Goal: Task Accomplishment & Management: Manage account settings

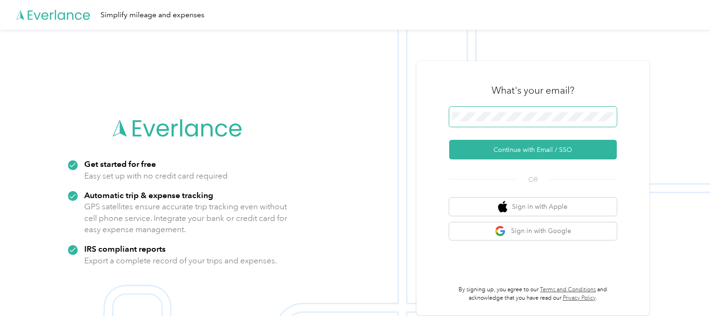
click at [449, 140] on button "Continue with Email / SSO" at bounding box center [533, 150] width 168 height 20
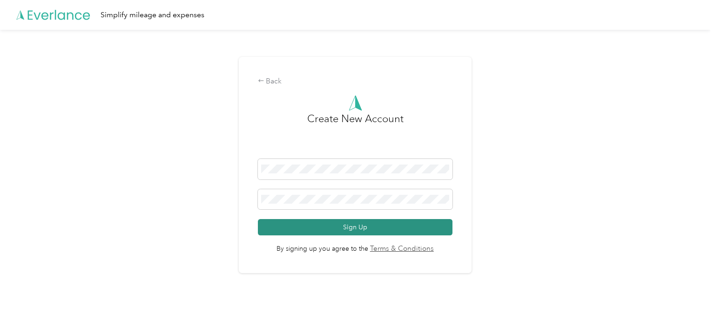
click at [341, 229] on button "Sign Up" at bounding box center [355, 227] width 195 height 16
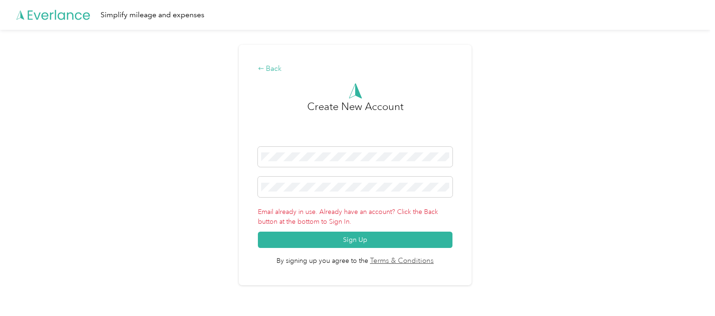
click at [277, 67] on div "Back" at bounding box center [355, 68] width 195 height 11
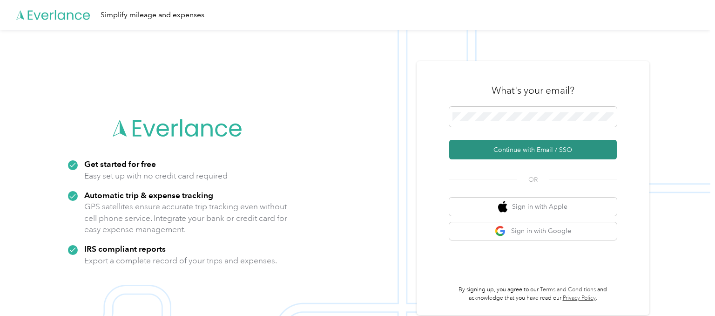
click at [541, 150] on button "Continue with Email / SSO" at bounding box center [533, 150] width 168 height 20
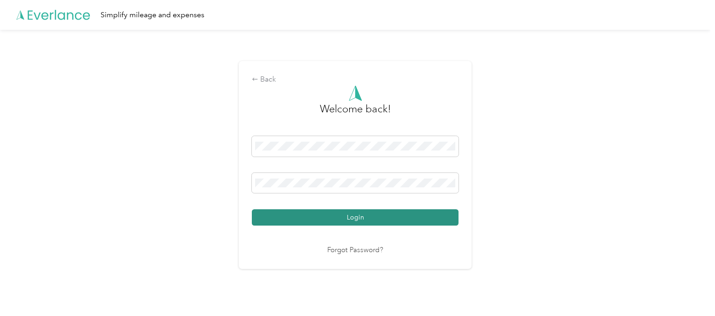
click at [351, 223] on button "Login" at bounding box center [355, 217] width 207 height 16
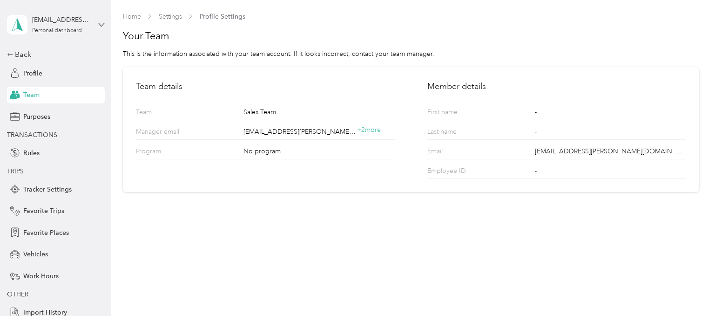
click at [101, 22] on icon at bounding box center [101, 24] width 7 height 7
click at [105, 22] on aside "[EMAIL_ADDRESS][PERSON_NAME][DOMAIN_NAME] Personal dashboard Back Profile Team …" at bounding box center [55, 158] width 111 height 316
click at [101, 26] on icon at bounding box center [102, 24] width 6 height 3
click at [46, 78] on div "Team dashboard" at bounding box center [40, 77] width 50 height 10
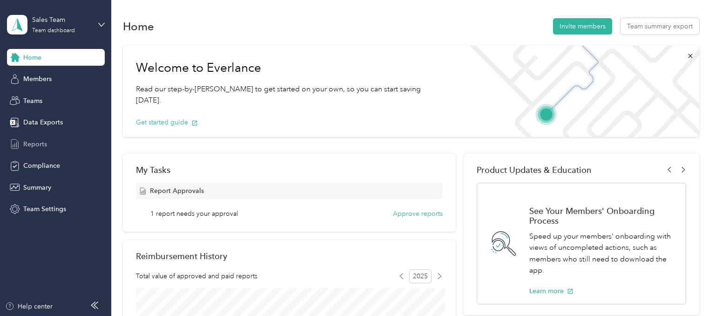
click at [40, 141] on span "Reports" at bounding box center [35, 144] width 24 height 10
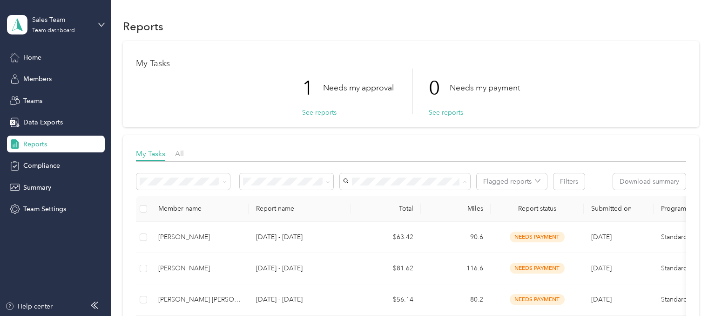
click at [379, 49] on span "[PERSON_NAME]" at bounding box center [372, 50] width 52 height 8
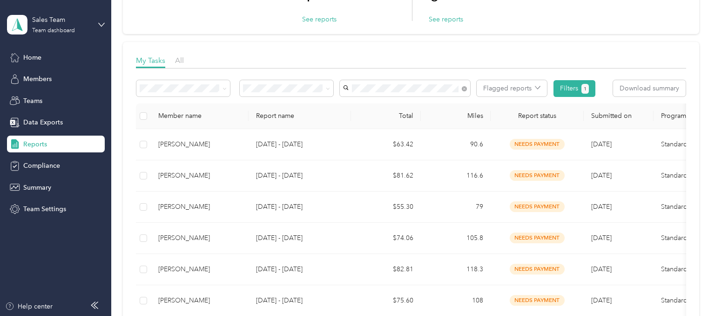
scroll to position [94, 0]
click at [226, 87] on icon at bounding box center [224, 88] width 4 height 4
click at [329, 88] on icon at bounding box center [328, 88] width 4 height 4
click at [259, 123] on li "Needs my approval" at bounding box center [287, 121] width 94 height 16
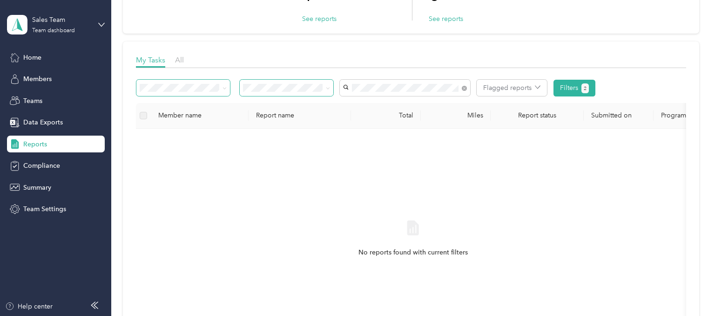
click at [329, 85] on span at bounding box center [328, 88] width 4 height 8
click at [269, 103] on div "All" at bounding box center [286, 105] width 81 height 10
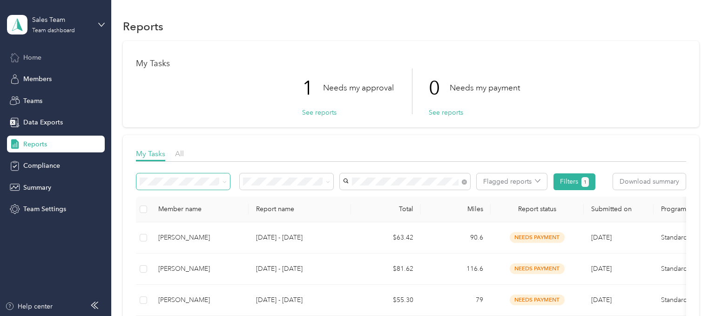
click at [44, 52] on div "Home" at bounding box center [56, 57] width 98 height 17
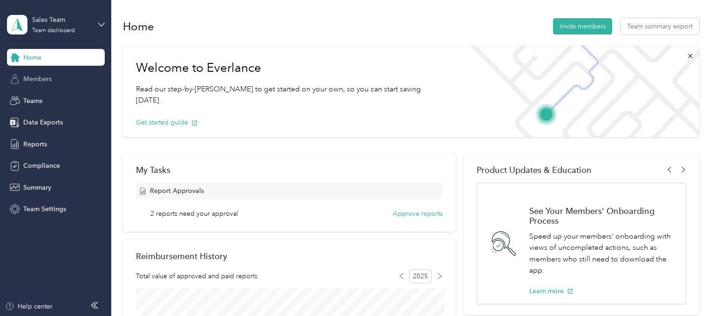
click at [34, 82] on span "Members" at bounding box center [37, 79] width 28 height 10
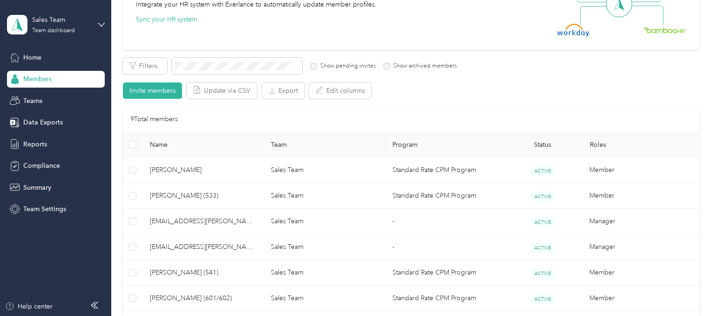
scroll to position [141, 0]
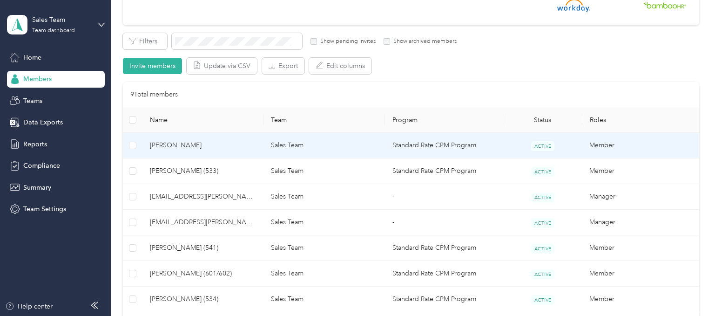
click at [206, 146] on span "[PERSON_NAME]" at bounding box center [203, 145] width 107 height 10
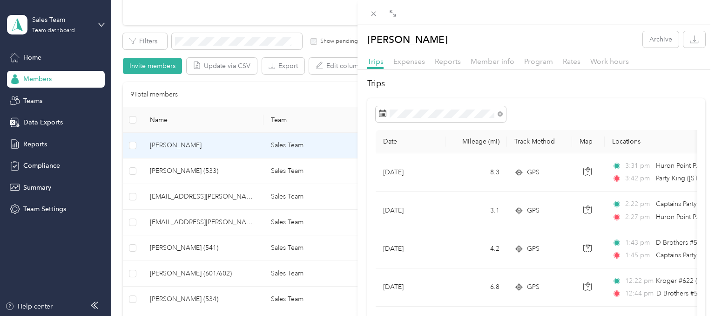
click at [41, 56] on div "Owen Geise Archive Trips Expenses Reports Member info Program Rates Work hours …" at bounding box center [357, 158] width 715 height 316
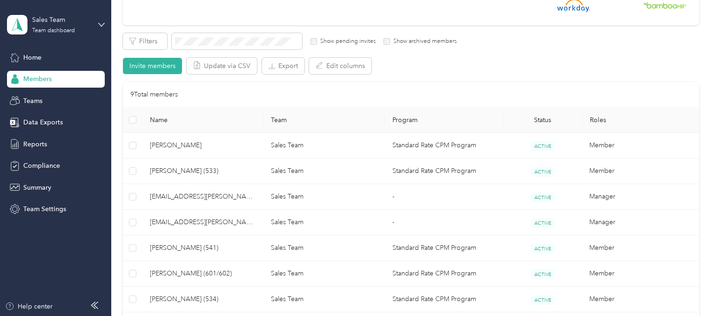
click at [33, 55] on span "Home" at bounding box center [32, 58] width 18 height 10
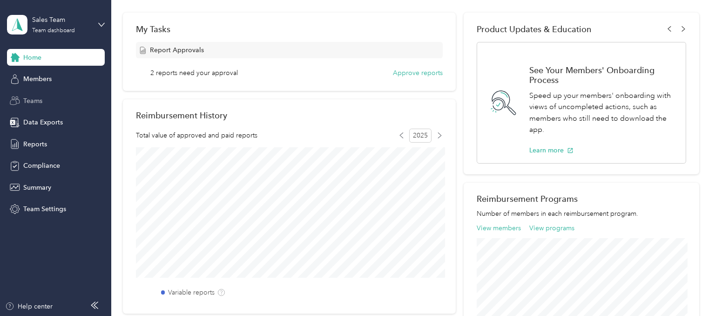
click at [40, 103] on span "Teams" at bounding box center [32, 101] width 19 height 10
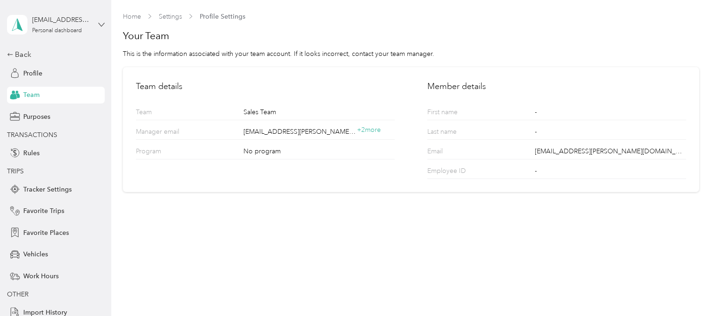
click at [98, 24] on icon at bounding box center [101, 24] width 7 height 7
click at [39, 80] on div "Team dashboard" at bounding box center [131, 76] width 236 height 16
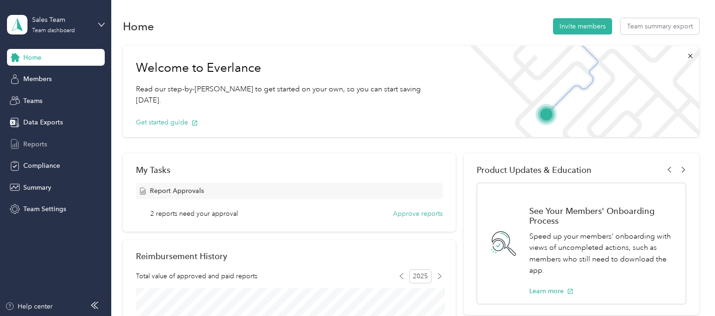
click at [40, 142] on span "Reports" at bounding box center [35, 144] width 24 height 10
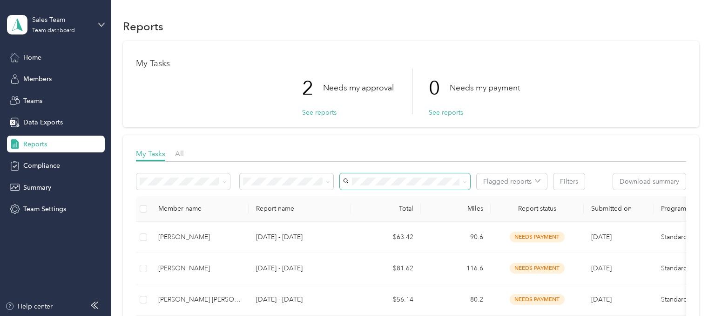
click at [463, 178] on span at bounding box center [462, 181] width 7 height 10
click at [464, 182] on icon at bounding box center [465, 182] width 4 height 4
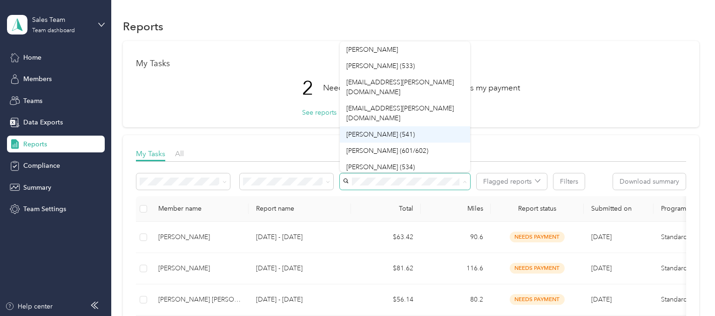
click at [377, 130] on span "[PERSON_NAME] (541)" at bounding box center [380, 134] width 68 height 8
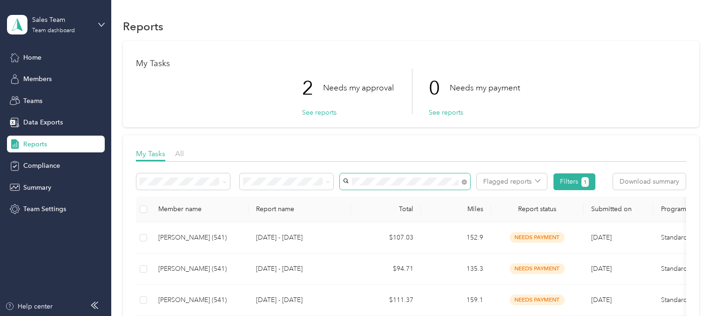
click at [469, 184] on span at bounding box center [405, 181] width 130 height 16
click at [465, 182] on icon at bounding box center [464, 181] width 5 height 5
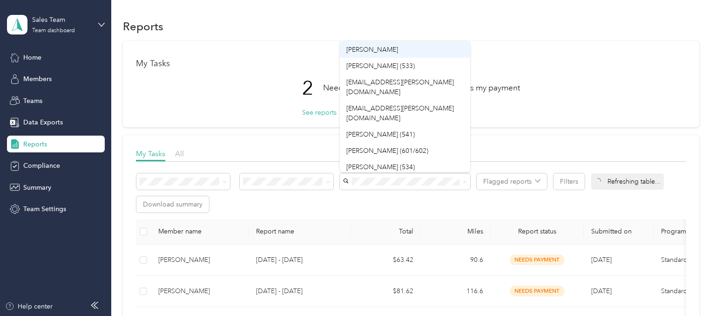
click at [378, 51] on span "[PERSON_NAME]" at bounding box center [372, 50] width 52 height 8
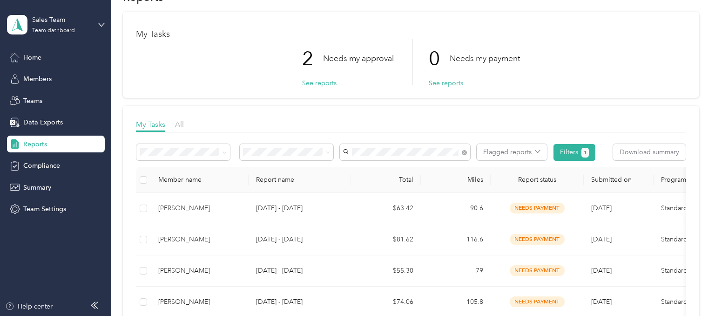
scroll to position [47, 0]
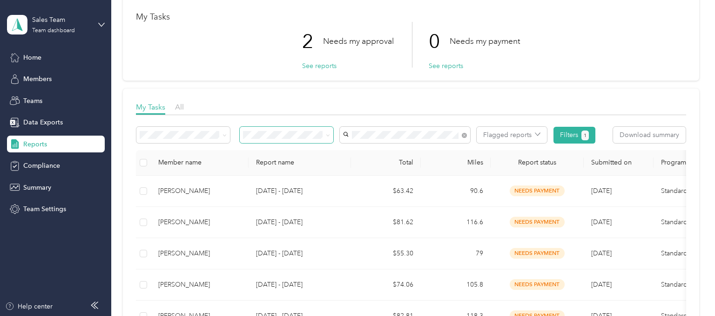
click at [327, 136] on icon at bounding box center [328, 135] width 4 height 4
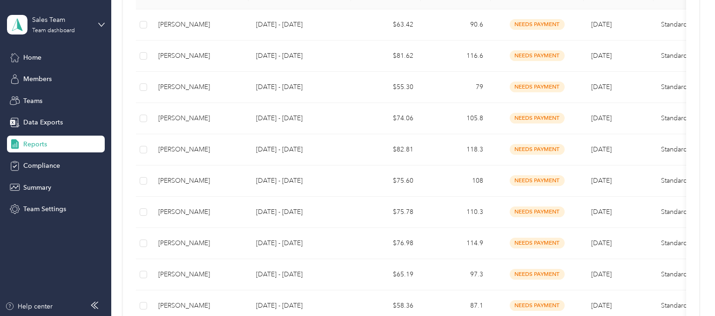
scroll to position [0, 0]
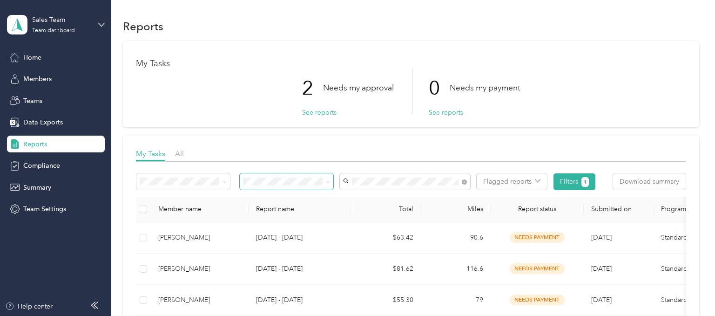
click at [325, 179] on span at bounding box center [326, 181] width 7 height 10
click at [327, 181] on span at bounding box center [326, 181] width 7 height 10
click at [327, 181] on icon at bounding box center [328, 182] width 4 height 4
click at [286, 215] on div "Needs my approval" at bounding box center [286, 214] width 81 height 10
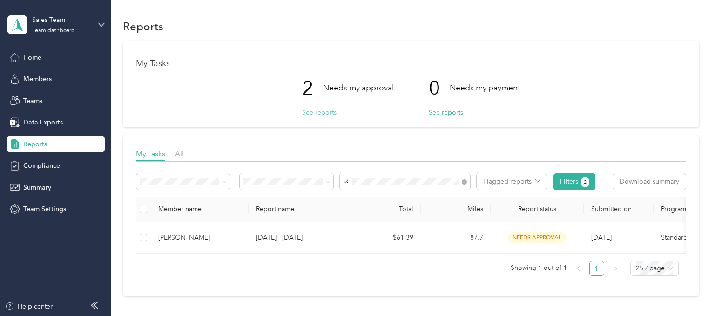
click at [310, 112] on button "See reports" at bounding box center [319, 113] width 34 height 10
click at [440, 110] on button "See reports" at bounding box center [446, 113] width 34 height 10
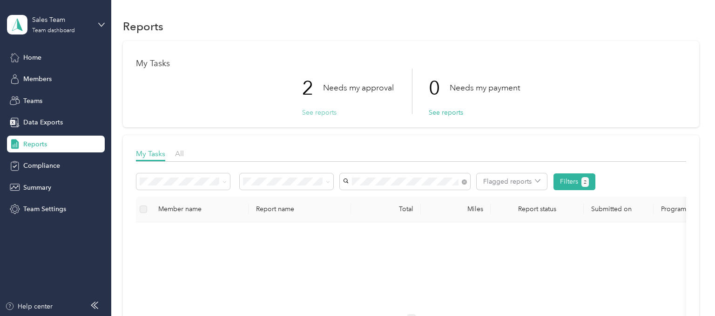
click at [329, 110] on button "See reports" at bounding box center [319, 113] width 34 height 10
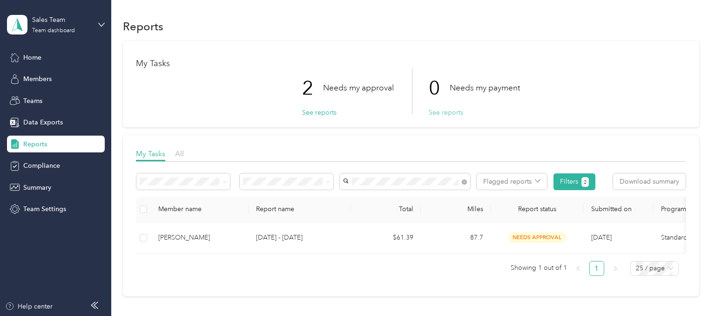
click at [445, 111] on button "See reports" at bounding box center [446, 113] width 34 height 10
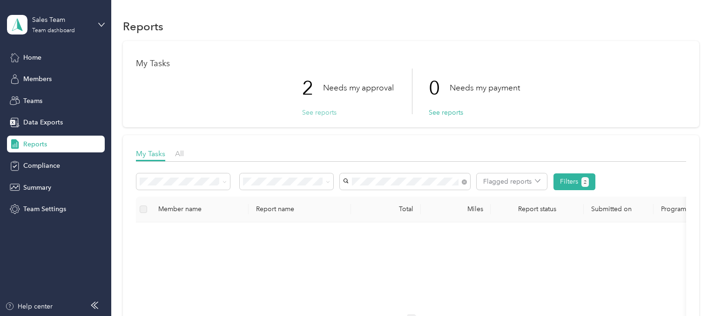
click at [328, 112] on button "See reports" at bounding box center [319, 113] width 34 height 10
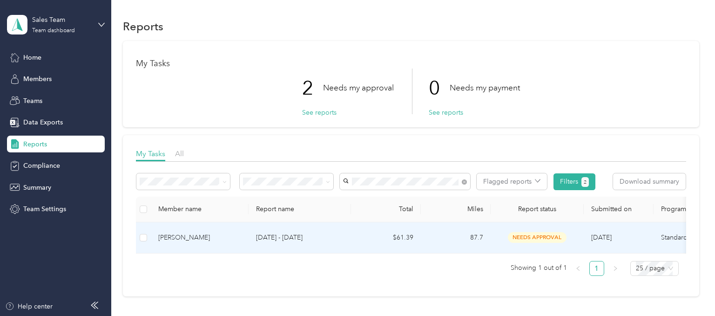
click at [304, 236] on p "[DATE] - [DATE]" at bounding box center [299, 237] width 87 height 10
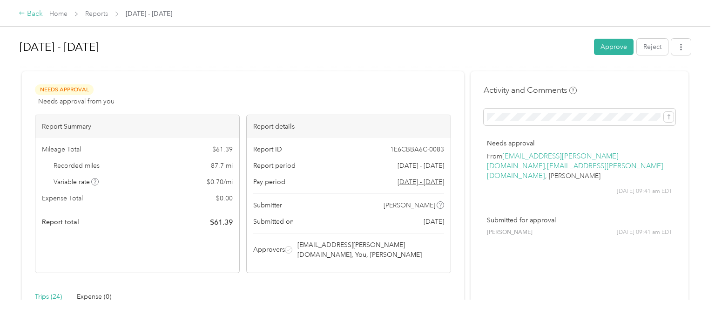
click at [33, 15] on div "Back" at bounding box center [31, 13] width 24 height 11
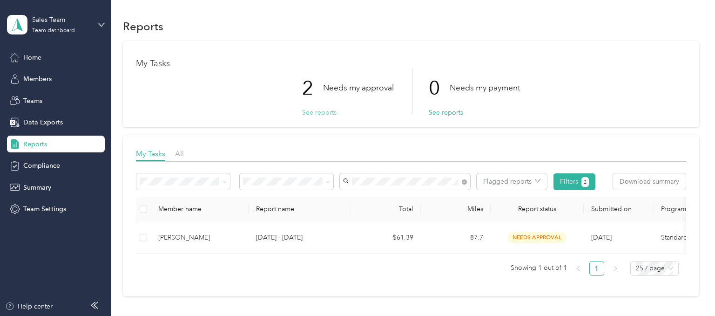
click at [316, 108] on div "2 Needs my approval See reports" at bounding box center [348, 91] width 92 height 46
click at [316, 111] on button "See reports" at bounding box center [319, 113] width 34 height 10
click at [446, 113] on button "See reports" at bounding box center [446, 113] width 34 height 10
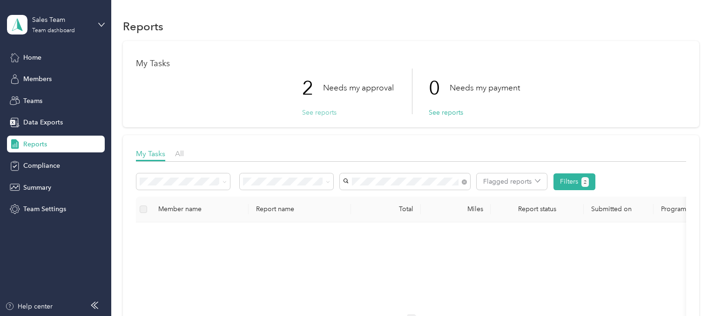
click at [316, 116] on button "See reports" at bounding box center [319, 113] width 34 height 10
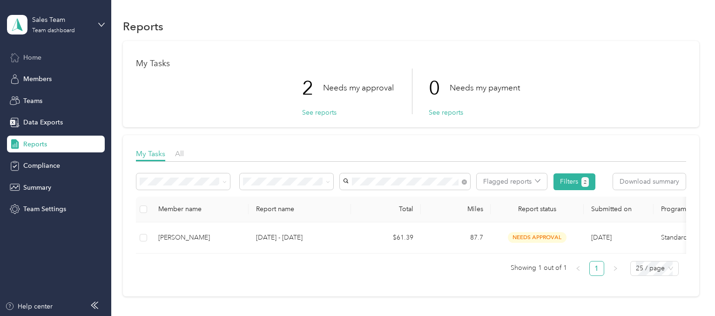
click at [35, 55] on span "Home" at bounding box center [32, 58] width 18 height 10
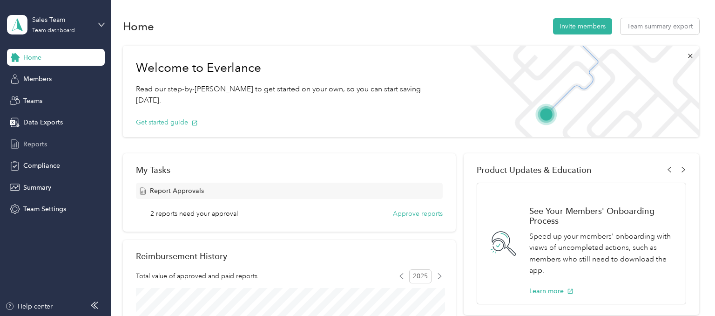
click at [43, 143] on span "Reports" at bounding box center [35, 144] width 24 height 10
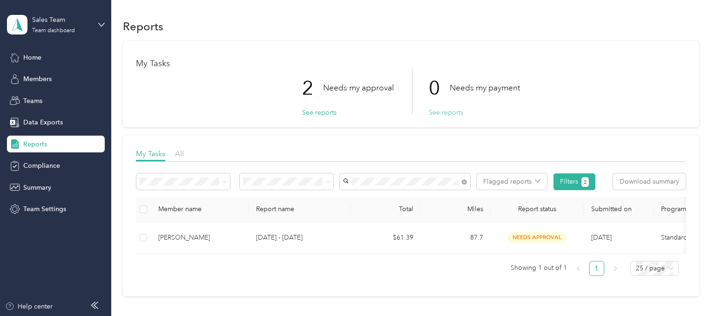
click at [438, 114] on button "See reports" at bounding box center [446, 113] width 34 height 10
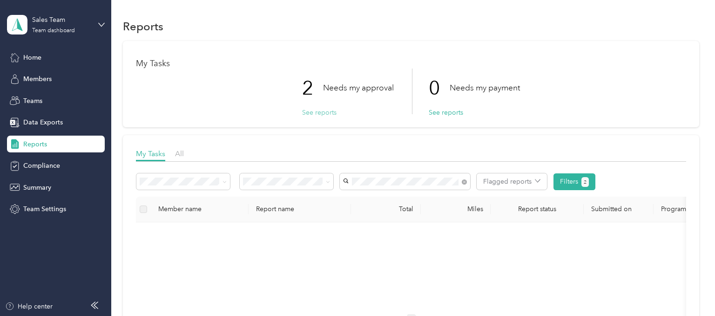
click at [323, 114] on button "See reports" at bounding box center [319, 113] width 34 height 10
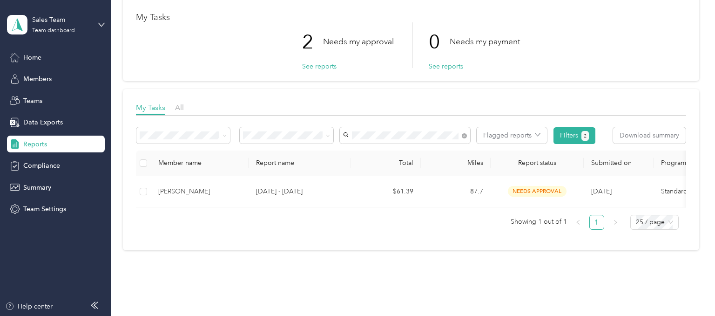
scroll to position [76, 0]
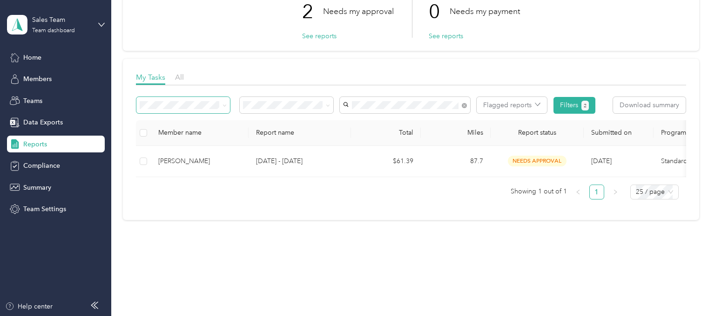
click at [224, 107] on icon at bounding box center [224, 105] width 4 height 4
drag, startPoint x: 224, startPoint y: 107, endPoint x: 248, endPoint y: 108, distance: 23.3
click at [237, 108] on div "Flagged reports Filters 2" at bounding box center [365, 105] width 459 height 17
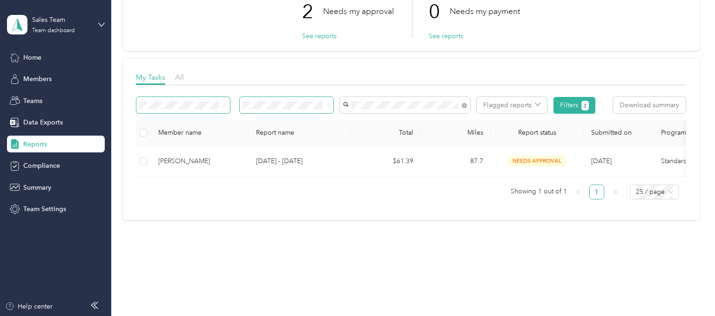
click at [332, 101] on span at bounding box center [287, 105] width 94 height 16
click at [330, 102] on span at bounding box center [328, 105] width 4 height 8
click at [326, 106] on span at bounding box center [326, 105] width 7 height 10
click at [327, 105] on icon at bounding box center [328, 105] width 4 height 4
click at [275, 119] on div "All" at bounding box center [286, 122] width 81 height 10
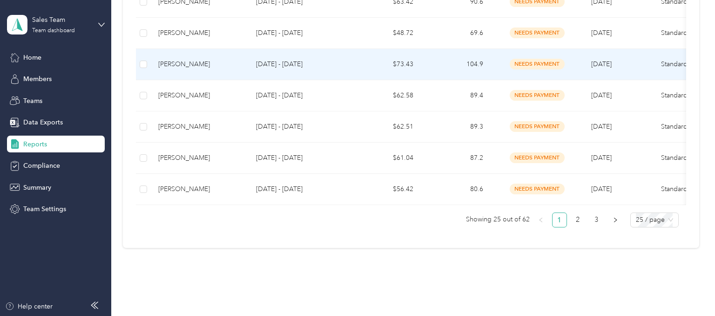
scroll to position [823, 0]
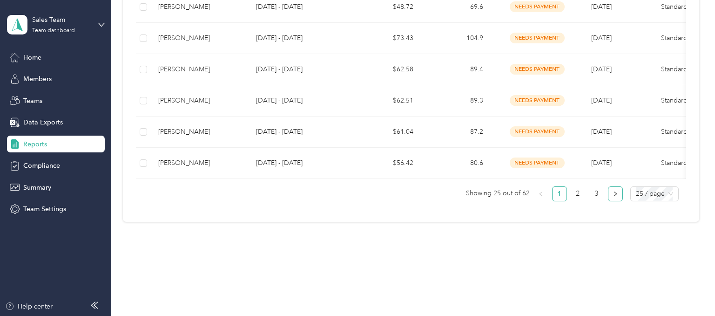
click at [617, 193] on button "button" at bounding box center [615, 193] width 15 height 15
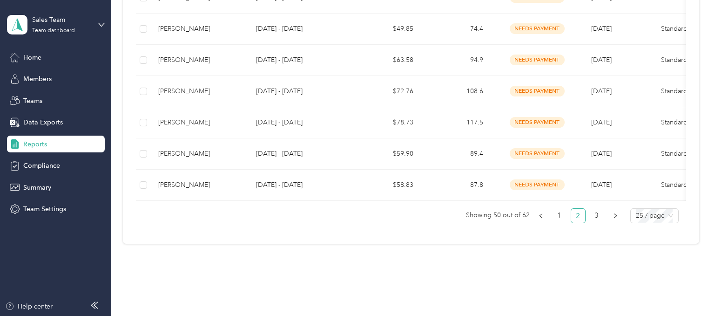
scroll to position [815, 0]
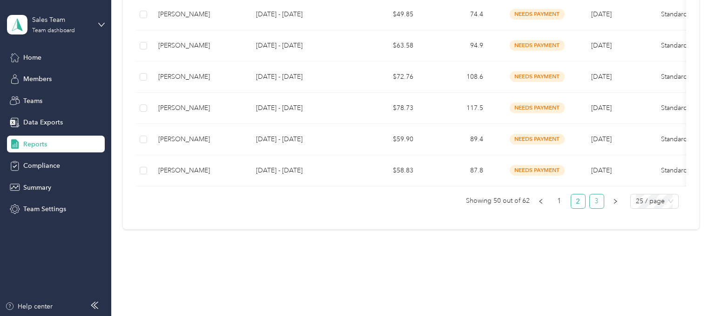
click at [604, 200] on link "3" at bounding box center [597, 201] width 14 height 14
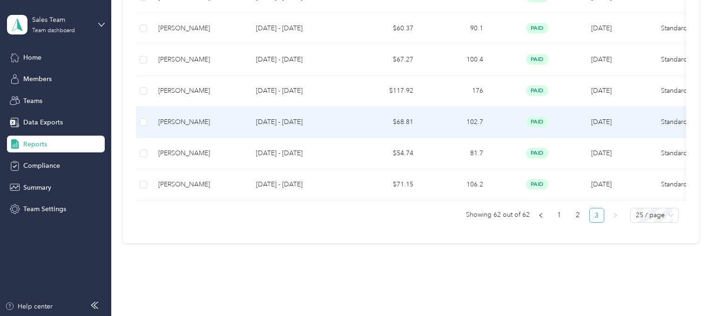
scroll to position [418, 0]
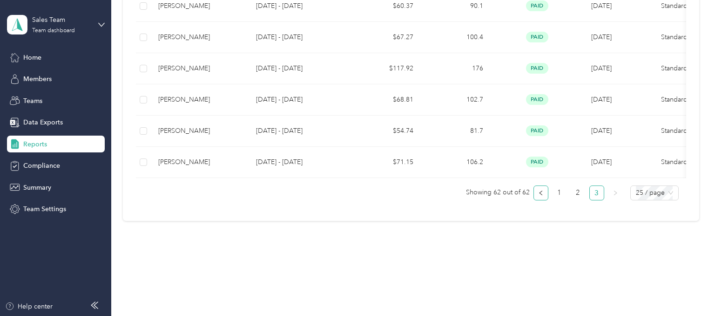
click at [544, 191] on icon "left" at bounding box center [541, 193] width 6 height 6
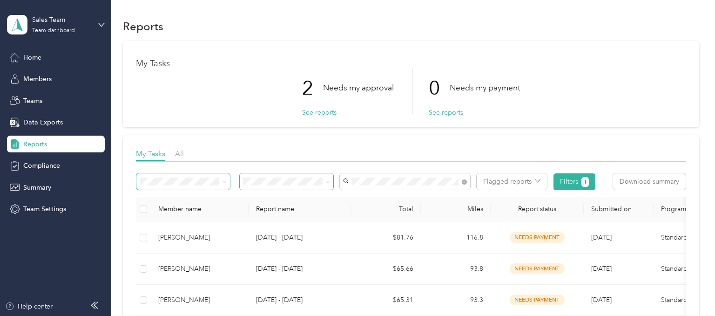
click at [327, 180] on span at bounding box center [326, 181] width 7 height 10
click at [328, 180] on icon at bounding box center [328, 182] width 4 height 4
click at [463, 182] on icon at bounding box center [464, 181] width 5 height 5
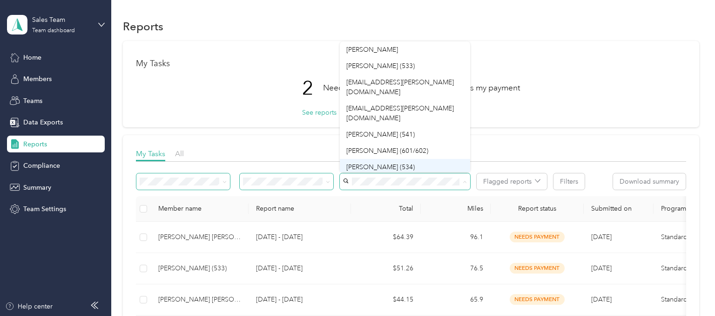
click at [389, 163] on span "[PERSON_NAME] (534)" at bounding box center [380, 167] width 68 height 8
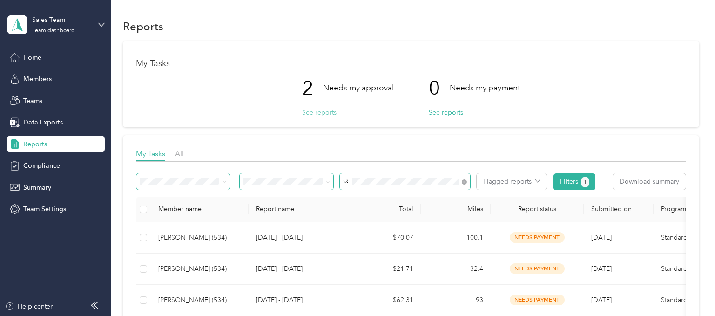
click at [324, 114] on button "See reports" at bounding box center [319, 113] width 34 height 10
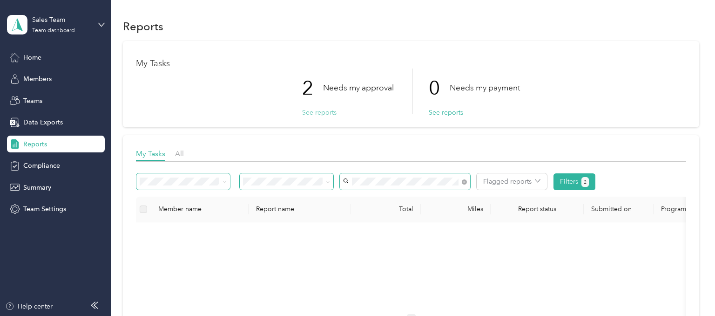
click at [309, 112] on button "See reports" at bounding box center [319, 113] width 34 height 10
click at [461, 178] on span at bounding box center [462, 181] width 8 height 10
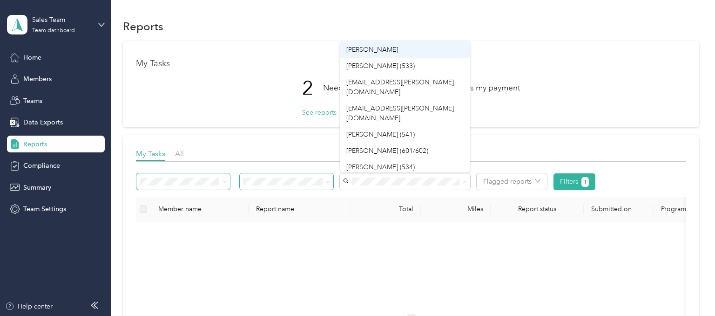
click at [377, 51] on span "[PERSON_NAME]" at bounding box center [372, 50] width 52 height 8
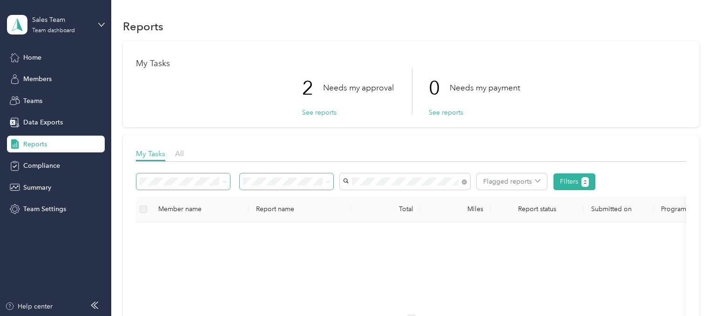
click at [329, 181] on icon at bounding box center [327, 182] width 3 height 2
click at [280, 232] on span "Needs my payment" at bounding box center [275, 231] width 58 height 8
click at [327, 181] on icon at bounding box center [328, 182] width 4 height 4
click at [280, 213] on span "Needs my approval" at bounding box center [275, 214] width 58 height 8
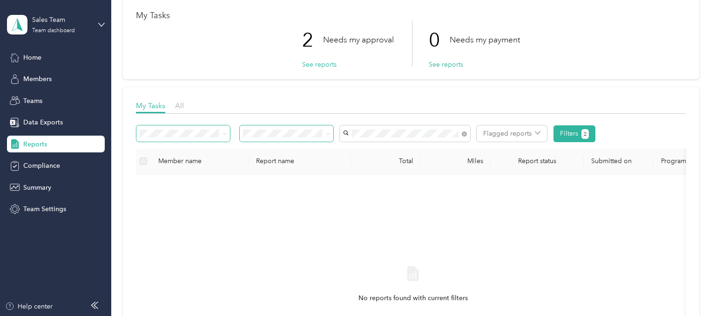
scroll to position [47, 0]
click at [182, 107] on span "All" at bounding box center [179, 105] width 9 height 9
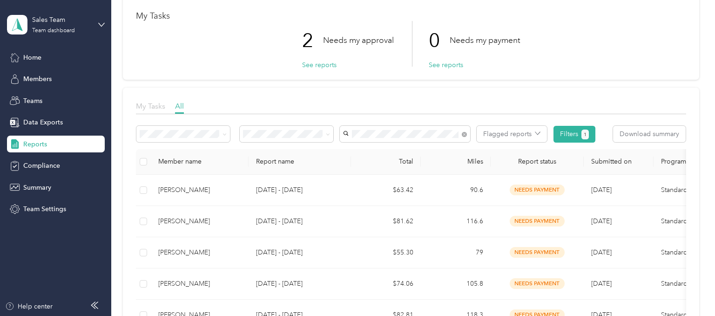
click at [157, 104] on span "My Tasks" at bounding box center [150, 105] width 29 height 9
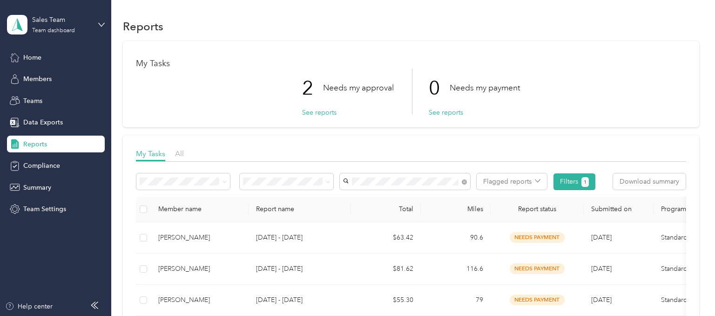
click at [296, 209] on th "Report name" at bounding box center [300, 209] width 102 height 26
click at [330, 178] on span at bounding box center [328, 181] width 4 height 8
click at [327, 184] on span at bounding box center [328, 181] width 4 height 8
click at [330, 181] on icon at bounding box center [328, 182] width 4 height 4
click at [292, 215] on span "Needs my approval" at bounding box center [275, 214] width 58 height 8
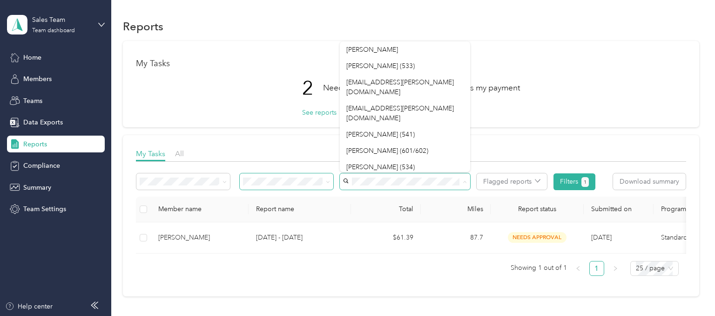
click at [329, 183] on icon at bounding box center [328, 182] width 4 height 4
click at [282, 193] on li "All" at bounding box center [287, 198] width 94 height 16
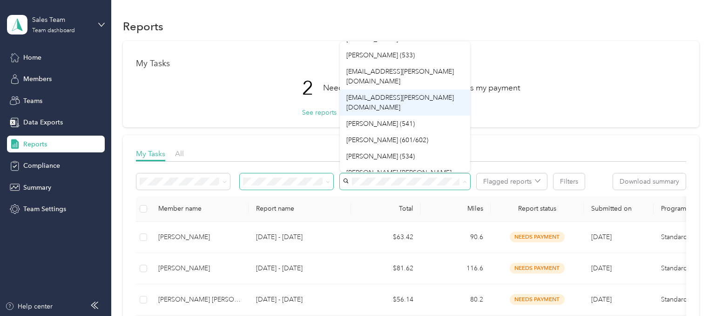
scroll to position [16, 0]
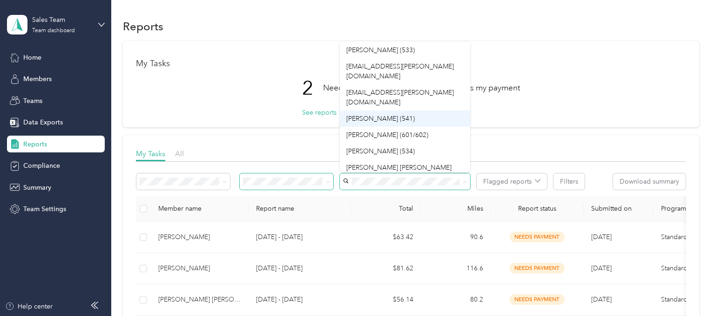
click at [390, 114] on span "[PERSON_NAME] (541)" at bounding box center [380, 118] width 68 height 8
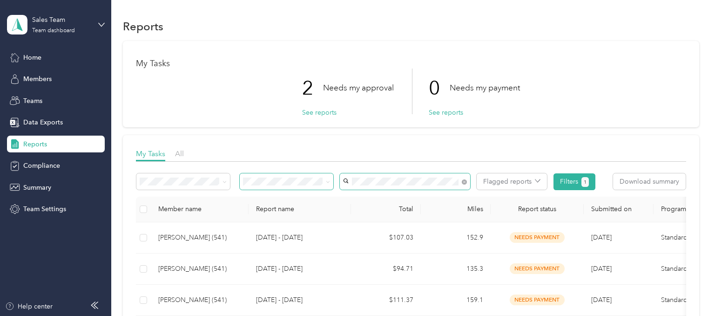
click at [330, 182] on icon at bounding box center [328, 182] width 4 height 4
click at [279, 215] on span "Needs my approval" at bounding box center [275, 214] width 58 height 8
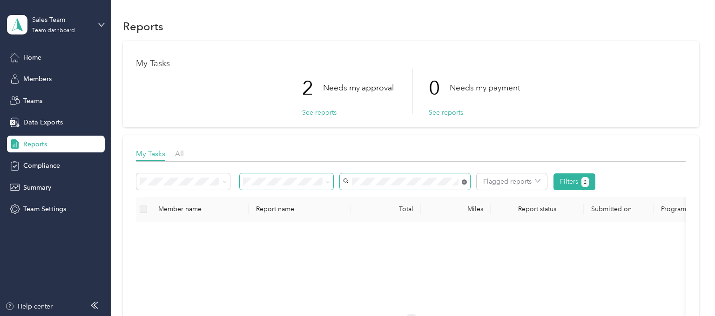
click at [466, 183] on icon at bounding box center [464, 181] width 5 height 5
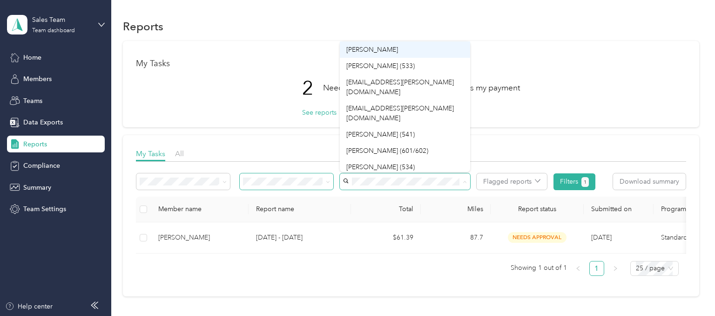
click at [385, 50] on div "[PERSON_NAME]" at bounding box center [404, 50] width 117 height 10
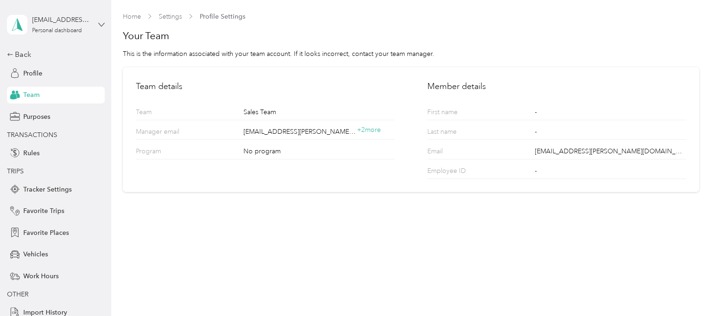
click at [101, 25] on icon at bounding box center [102, 24] width 6 height 3
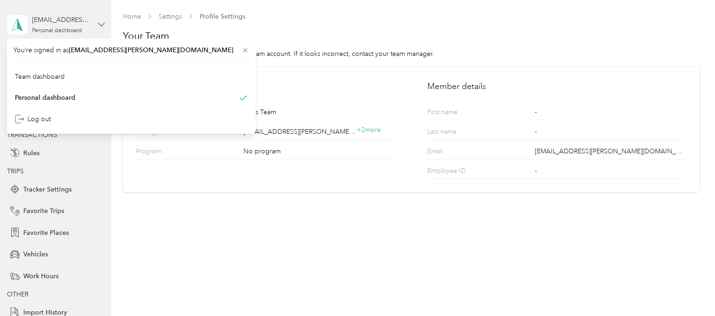
click at [101, 23] on icon at bounding box center [101, 24] width 7 height 7
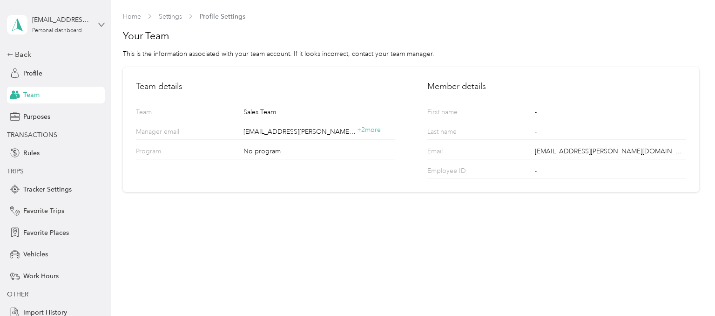
click at [101, 23] on icon at bounding box center [101, 24] width 7 height 7
click at [49, 76] on div "Team dashboard" at bounding box center [40, 73] width 50 height 10
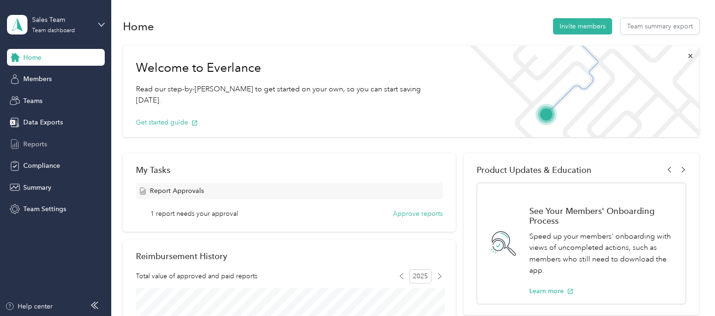
click at [37, 147] on span "Reports" at bounding box center [35, 144] width 24 height 10
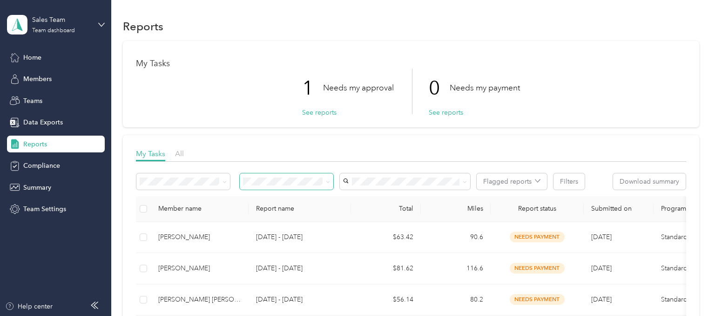
click at [328, 182] on icon at bounding box center [328, 182] width 4 height 4
click at [285, 220] on li "Needs my approval" at bounding box center [287, 214] width 94 height 16
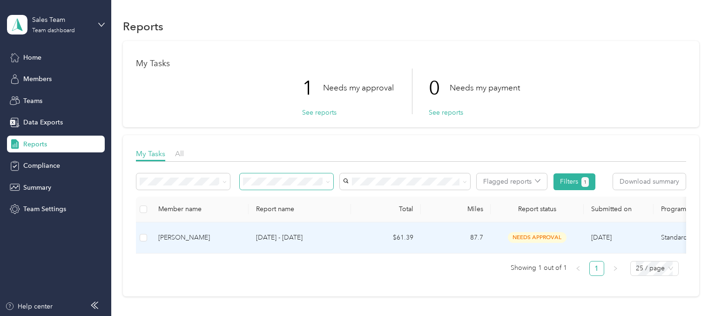
click at [315, 232] on td "[DATE] - [DATE]" at bounding box center [300, 237] width 102 height 31
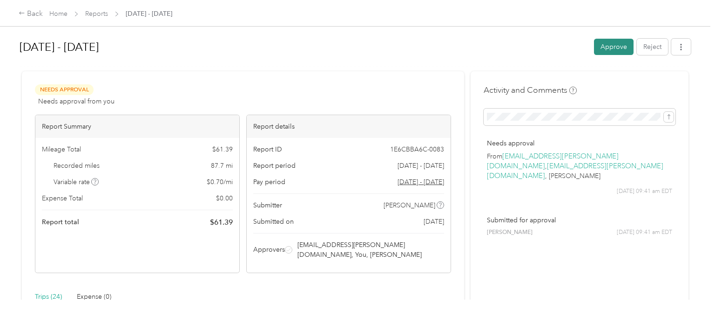
click at [623, 50] on button "Approve" at bounding box center [614, 47] width 40 height 16
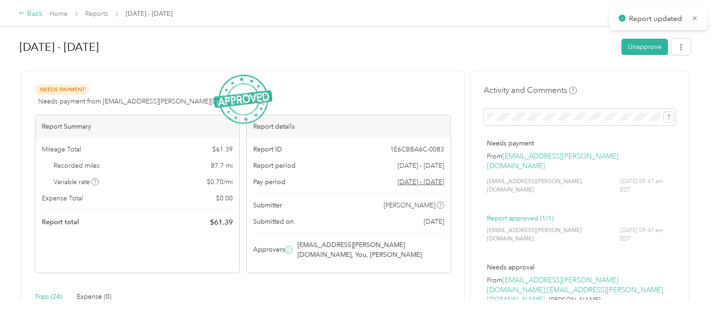
click at [32, 10] on div "Back" at bounding box center [31, 13] width 24 height 11
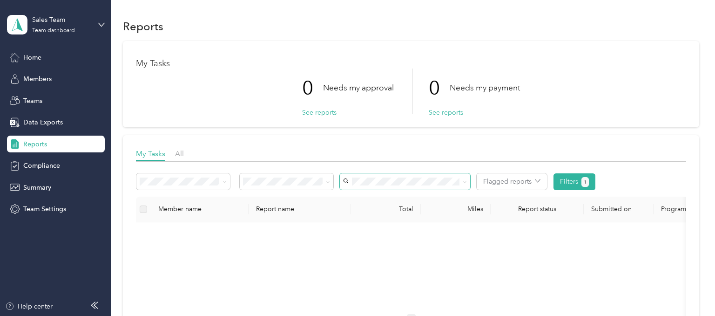
click at [469, 185] on span at bounding box center [405, 181] width 130 height 16
click at [464, 183] on icon at bounding box center [465, 182] width 4 height 4
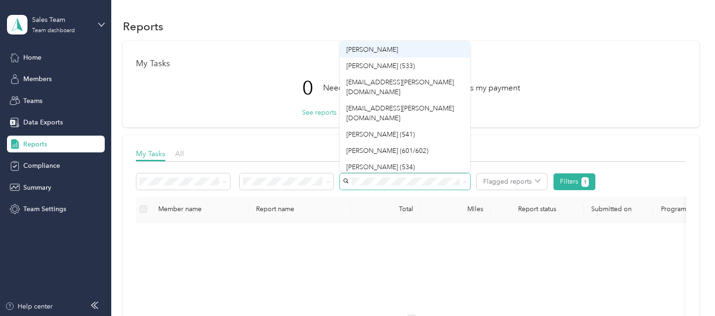
click at [379, 51] on span "[PERSON_NAME]" at bounding box center [372, 50] width 52 height 8
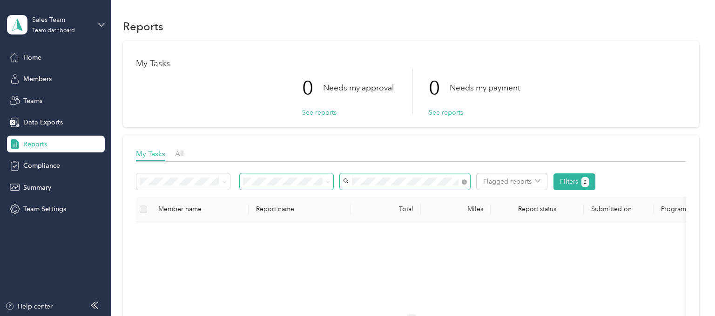
click at [332, 182] on span at bounding box center [287, 181] width 94 height 16
click at [330, 185] on span at bounding box center [328, 181] width 4 height 8
click at [328, 182] on icon at bounding box center [328, 182] width 4 height 4
click at [281, 202] on li "All" at bounding box center [287, 196] width 94 height 16
click at [224, 182] on icon at bounding box center [224, 182] width 4 height 4
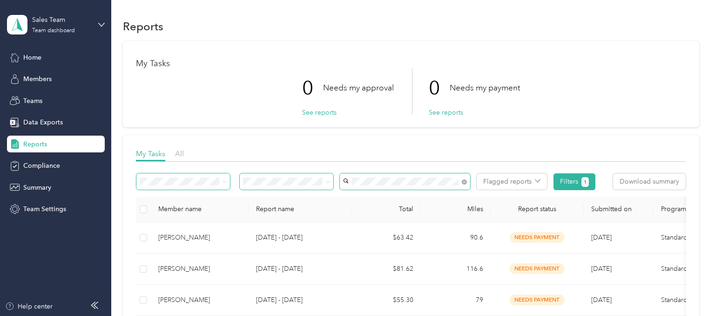
click at [224, 182] on icon at bounding box center [224, 182] width 4 height 4
click at [224, 182] on icon at bounding box center [224, 182] width 3 height 2
click at [329, 180] on icon at bounding box center [328, 182] width 4 height 4
click at [284, 215] on span "Needs my approval" at bounding box center [275, 214] width 58 height 8
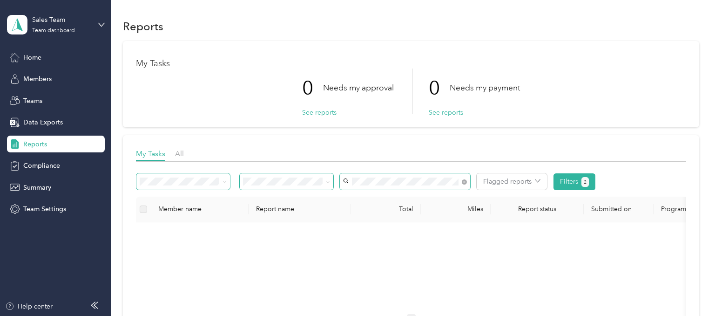
click at [331, 180] on span at bounding box center [287, 181] width 94 height 16
click at [329, 182] on icon at bounding box center [328, 182] width 4 height 4
click at [559, 76] on div "0 Needs my approval See reports 0 Needs my payment See reports" at bounding box center [411, 91] width 550 height 46
click at [580, 54] on div "My Tasks 0 Needs my approval See reports 0 Needs my payment See reports" at bounding box center [411, 84] width 576 height 86
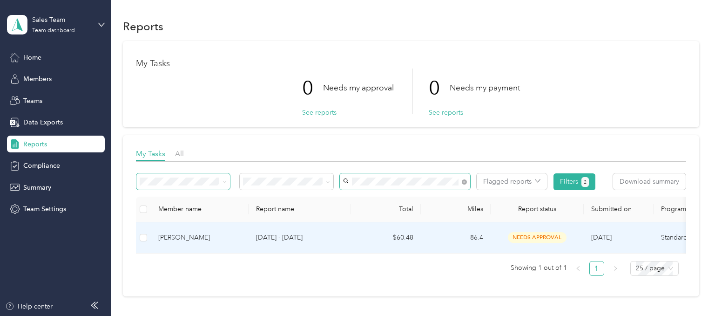
click at [335, 235] on p "[DATE] - [DATE]" at bounding box center [299, 237] width 87 height 10
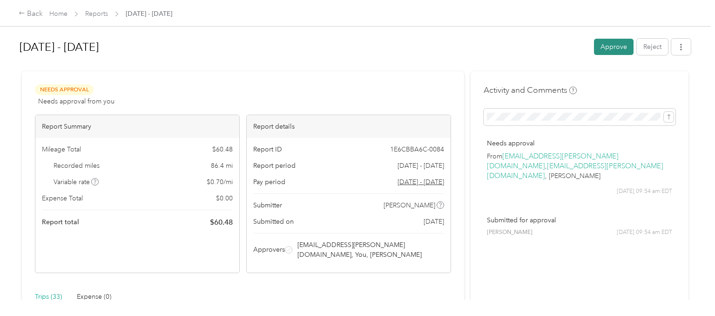
click at [620, 49] on button "Approve" at bounding box center [614, 47] width 40 height 16
